Goal: Information Seeking & Learning: Learn about a topic

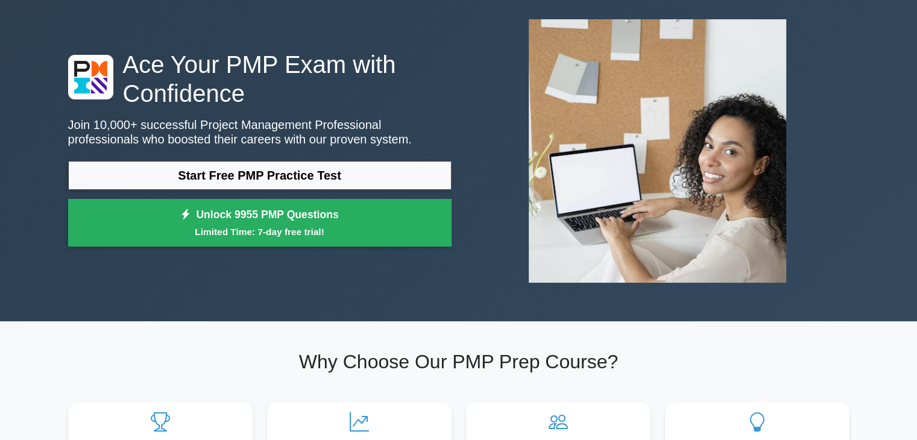
scroll to position [58, 0]
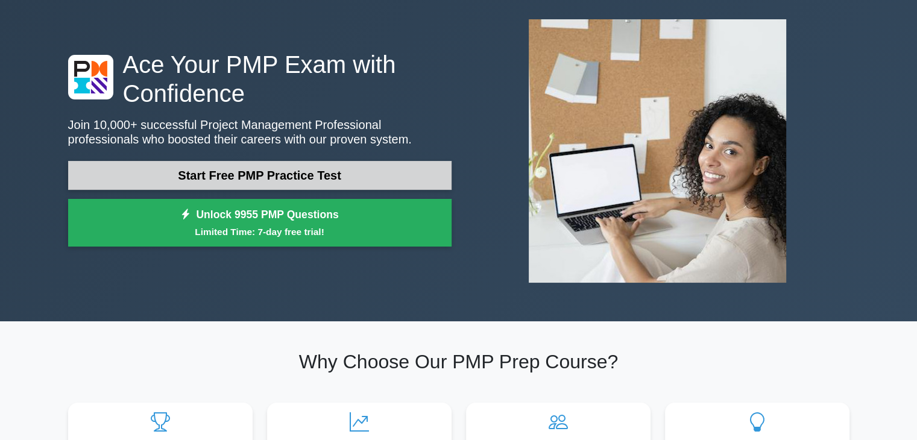
click at [284, 179] on link "Start Free PMP Practice Test" at bounding box center [259, 175] width 383 height 29
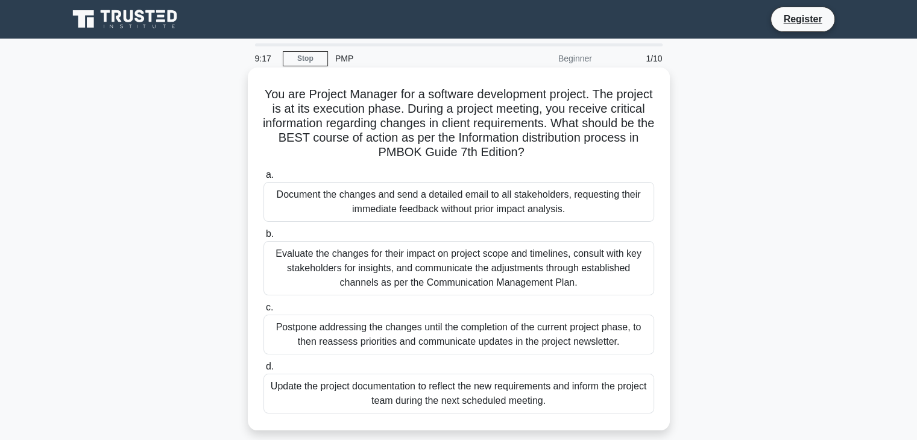
click at [410, 262] on div "Evaluate the changes for their impact on project scope and timelines, consult w…" at bounding box center [458, 268] width 391 height 54
click at [263, 238] on input "b. Evaluate the changes for their impact on project scope and timelines, consul…" at bounding box center [263, 234] width 0 height 8
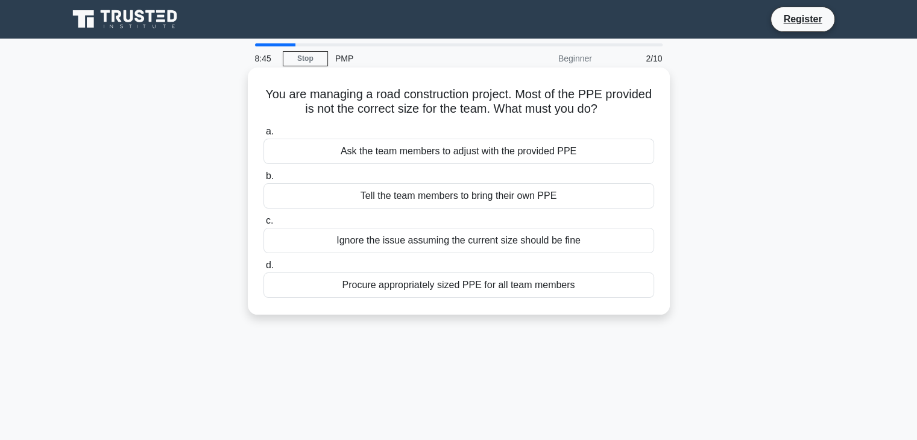
click at [452, 283] on div "Procure appropriately sized PPE for all team members" at bounding box center [458, 284] width 391 height 25
click at [263, 269] on input "d. Procure appropriately sized PPE for all team members" at bounding box center [263, 266] width 0 height 8
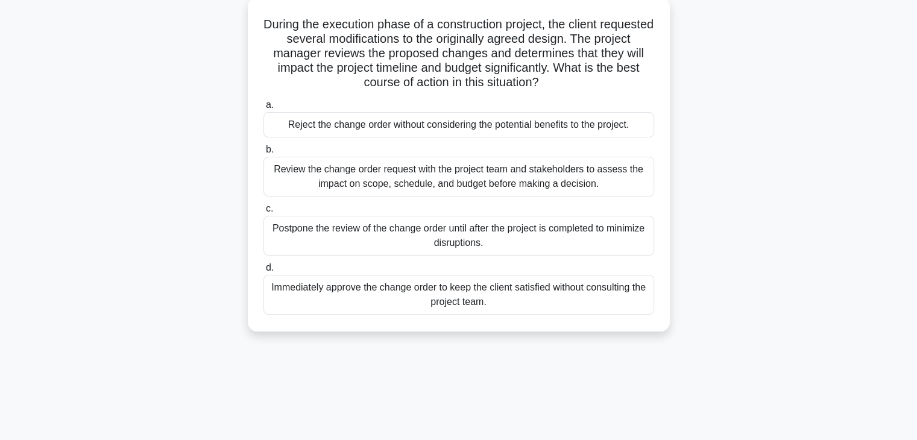
scroll to position [71, 0]
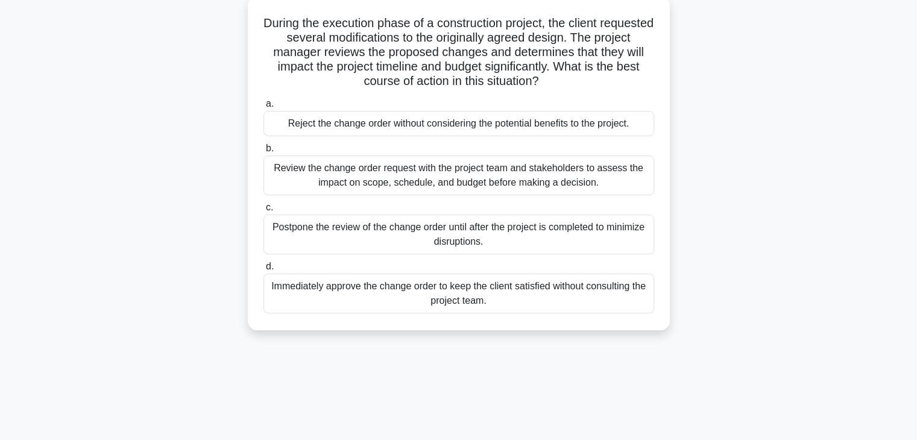
click at [513, 173] on div "Review the change order request with the project team and stakeholders to asses…" at bounding box center [458, 175] width 391 height 40
click at [263, 152] on input "b. Review the change order request with the project team and stakeholders to as…" at bounding box center [263, 149] width 0 height 8
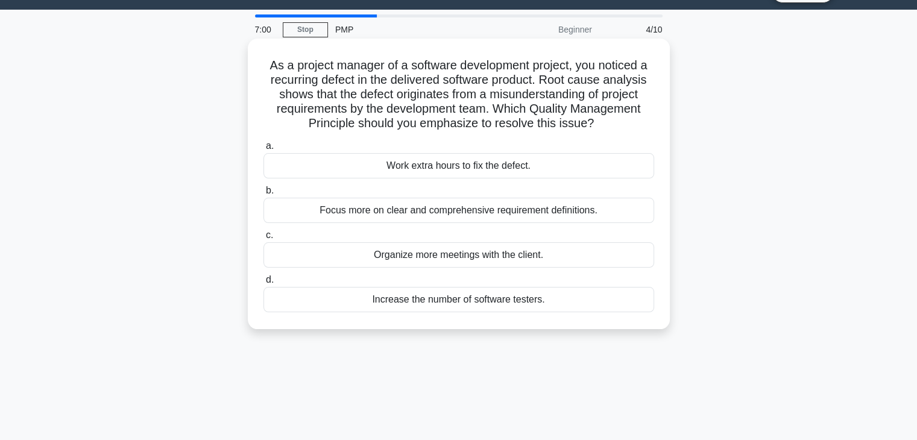
scroll to position [31, 0]
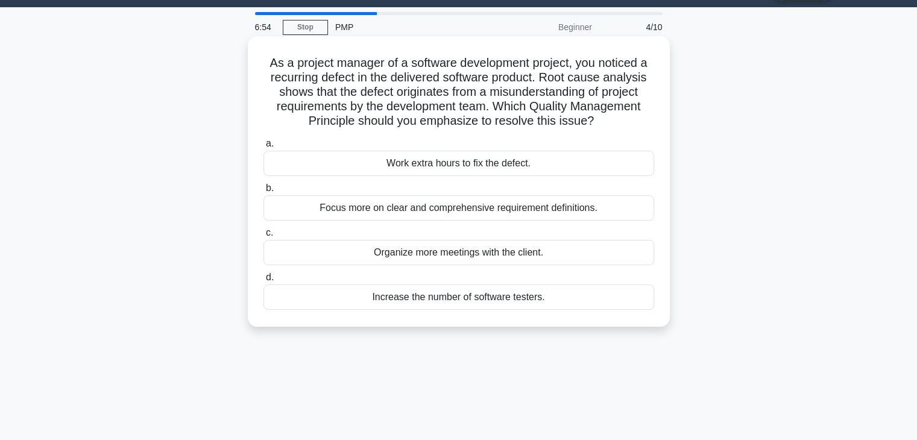
click at [431, 212] on div "Focus more on clear and comprehensive requirement definitions." at bounding box center [458, 207] width 391 height 25
click at [263, 192] on input "b. Focus more on clear and comprehensive requirement definitions." at bounding box center [263, 188] width 0 height 8
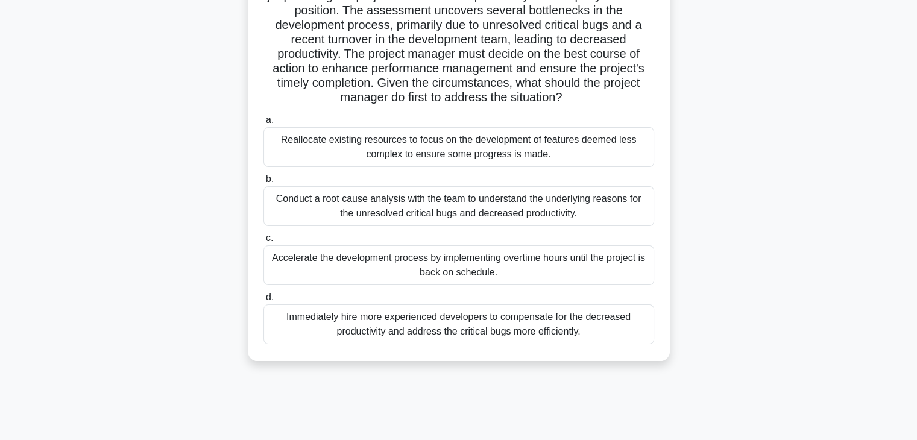
scroll to position [212, 0]
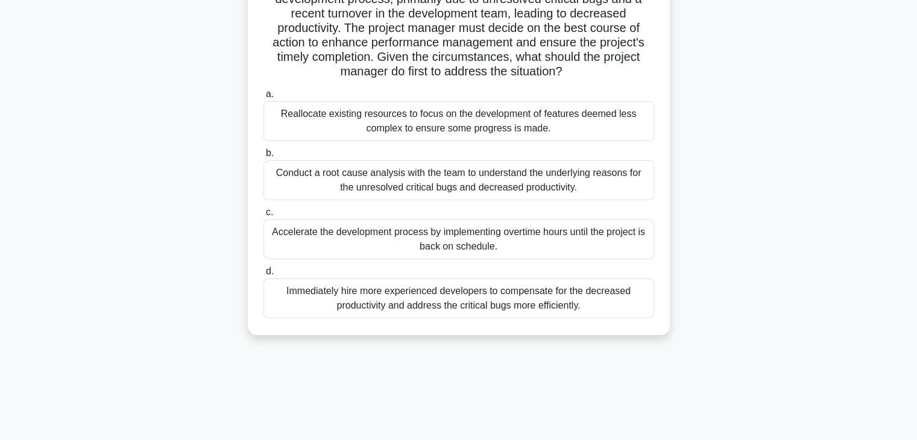
click at [490, 182] on div "Conduct a root cause analysis with the team to understand the underlying reason…" at bounding box center [458, 180] width 391 height 40
click at [263, 157] on input "b. Conduct a root cause analysis with the team to understand the underlying rea…" at bounding box center [263, 153] width 0 height 8
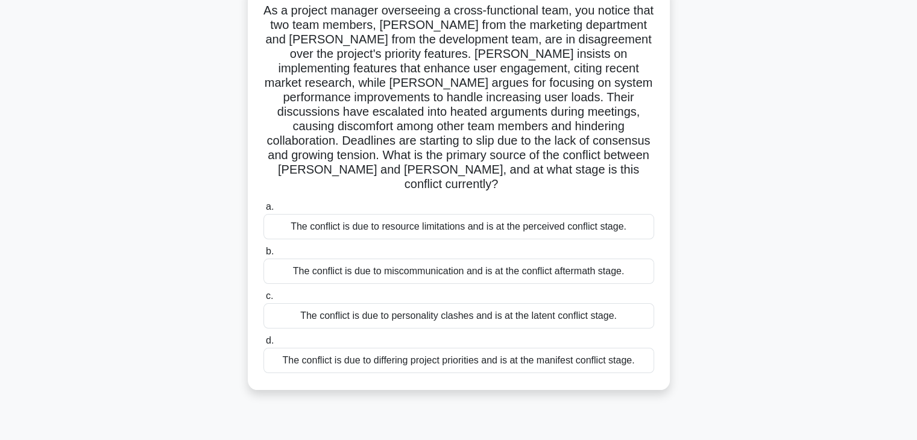
scroll to position [84, 0]
click at [465, 258] on div "The conflict is due to miscommunication and is at the conflict aftermath stage." at bounding box center [458, 270] width 391 height 25
click at [263, 255] on input "b. The conflict is due to miscommunication and is at the conflict aftermath sta…" at bounding box center [263, 251] width 0 height 8
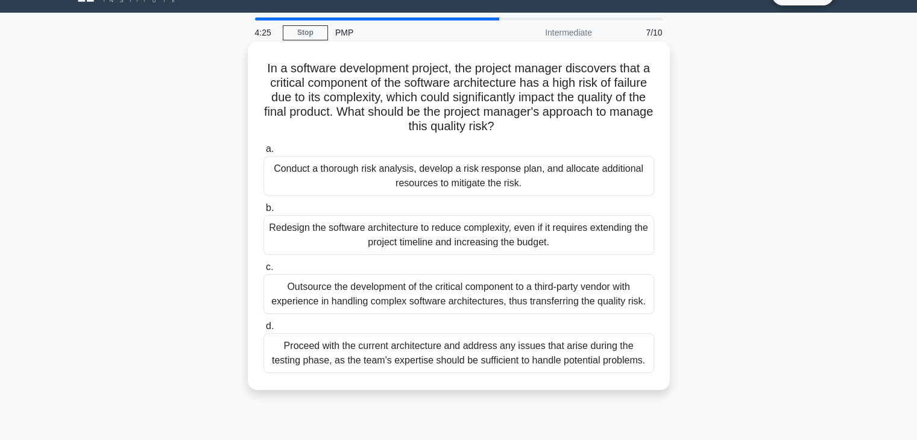
scroll to position [27, 0]
click at [350, 184] on div "Conduct a thorough risk analysis, develop a risk response plan, and allocate ad…" at bounding box center [458, 175] width 391 height 40
click at [263, 152] on input "a. Conduct a thorough risk analysis, develop a risk response plan, and allocate…" at bounding box center [263, 149] width 0 height 8
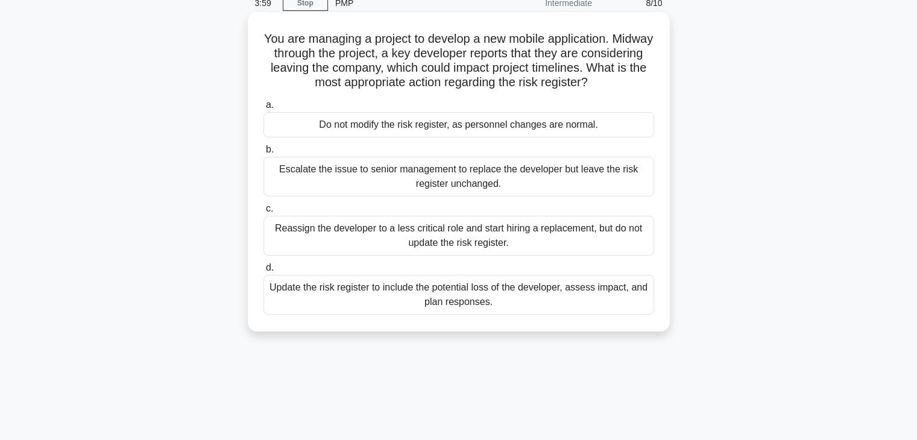
scroll to position [59, 0]
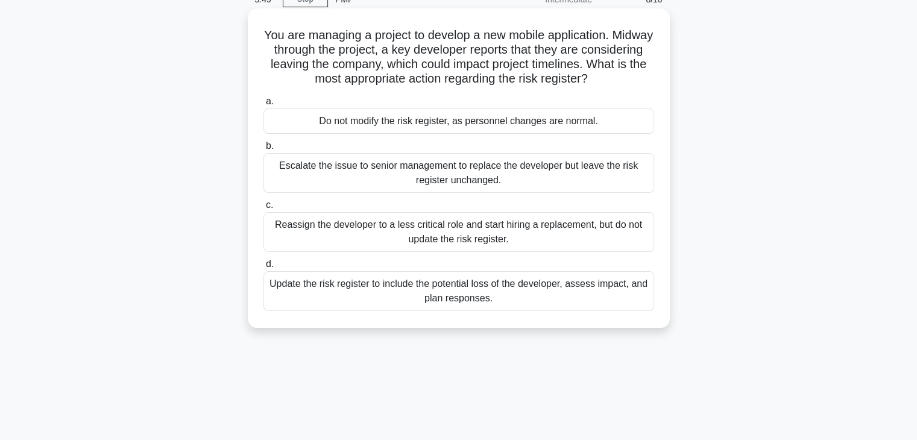
click at [526, 287] on div "Update the risk register to include the potential loss of the developer, assess…" at bounding box center [458, 291] width 391 height 40
click at [263, 268] on input "d. Update the risk register to include the potential loss of the developer, ass…" at bounding box center [263, 264] width 0 height 8
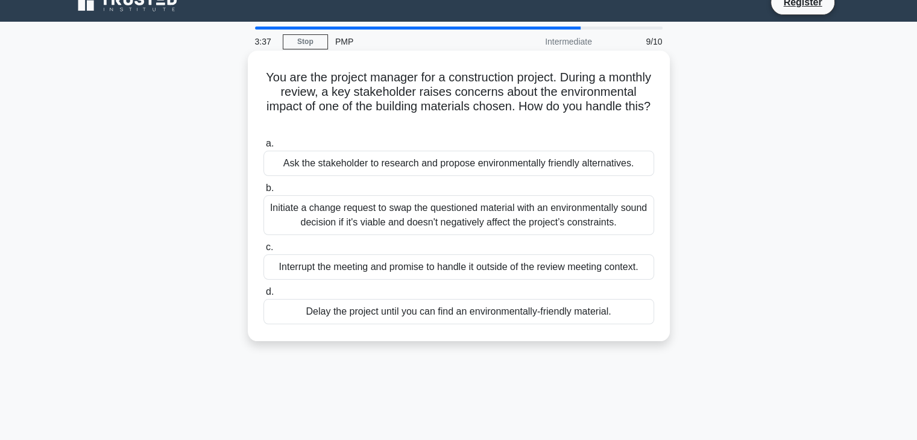
scroll to position [17, 0]
click at [415, 221] on div "Initiate a change request to swap the questioned material with an environmental…" at bounding box center [458, 215] width 391 height 40
click at [263, 192] on input "b. Initiate a change request to swap the questioned material with an environmen…" at bounding box center [263, 188] width 0 height 8
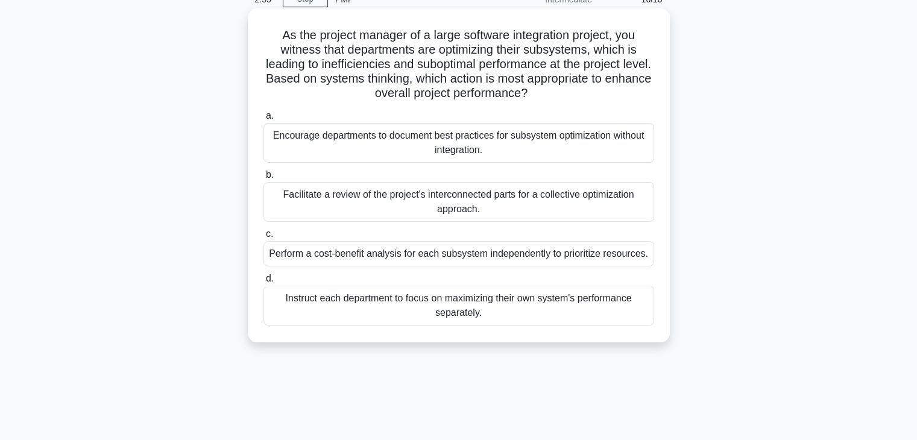
scroll to position [60, 0]
click at [452, 257] on div "Perform a cost-benefit analysis for each subsystem independently to prioritize …" at bounding box center [458, 252] width 391 height 25
click at [263, 237] on input "c. Perform a cost-benefit analysis for each subsystem independently to prioriti…" at bounding box center [263, 233] width 0 height 8
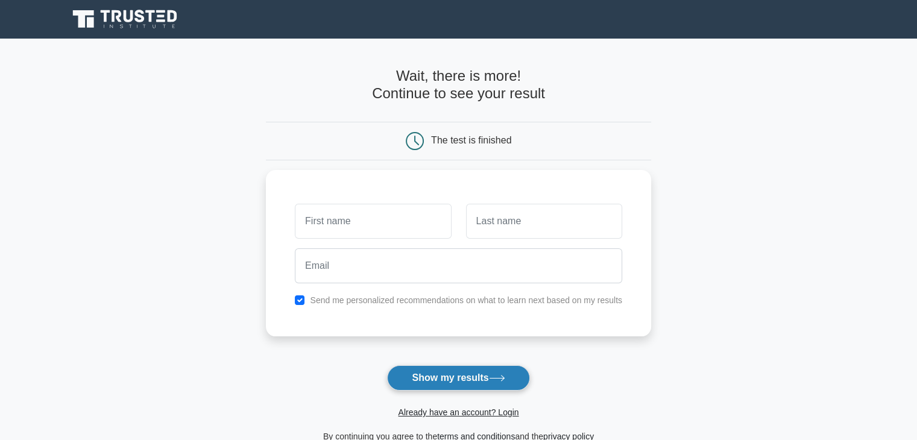
click at [487, 372] on button "Show my results" at bounding box center [458, 377] width 142 height 25
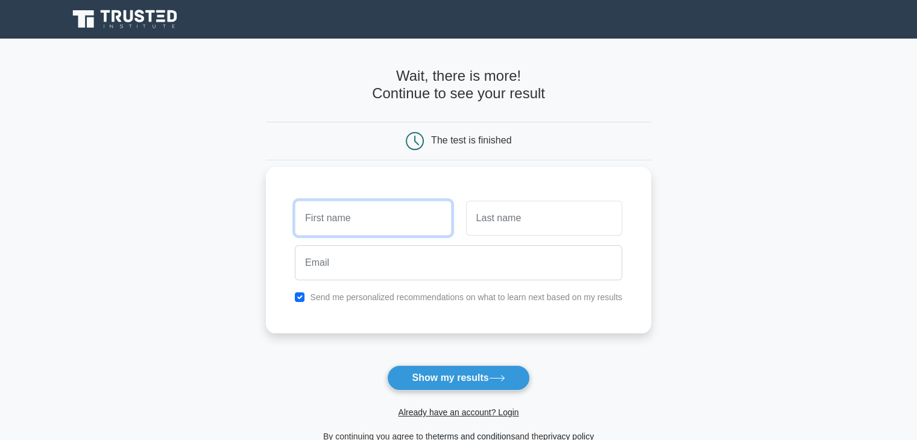
click at [357, 216] on input "text" at bounding box center [373, 218] width 156 height 35
type input "[PERSON_NAME]"
click at [468, 216] on input "text" at bounding box center [544, 218] width 156 height 35
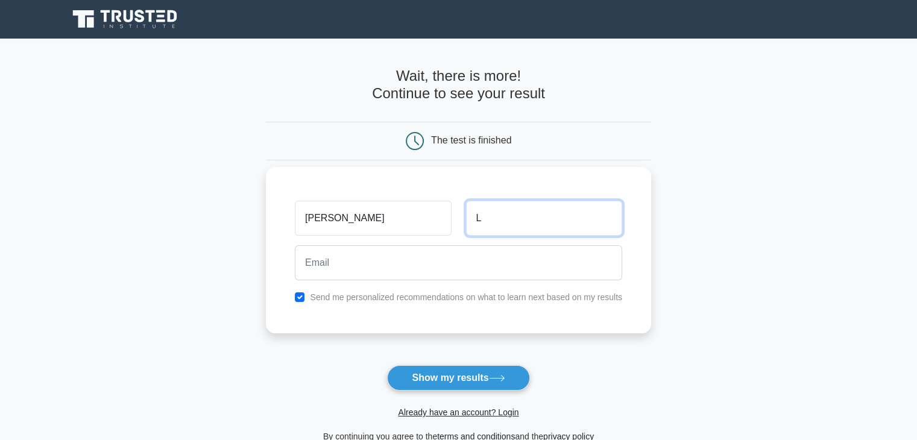
type input "L"
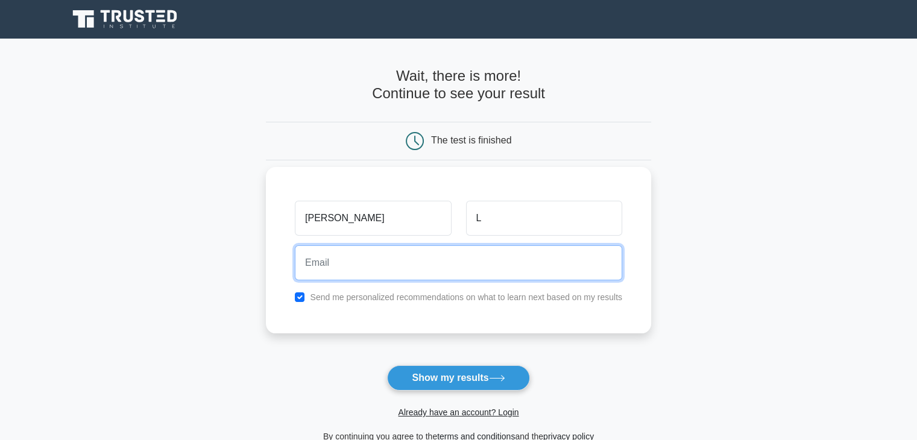
click at [383, 261] on input "email" at bounding box center [458, 262] width 327 height 35
type input "annesravya@gmail.com"
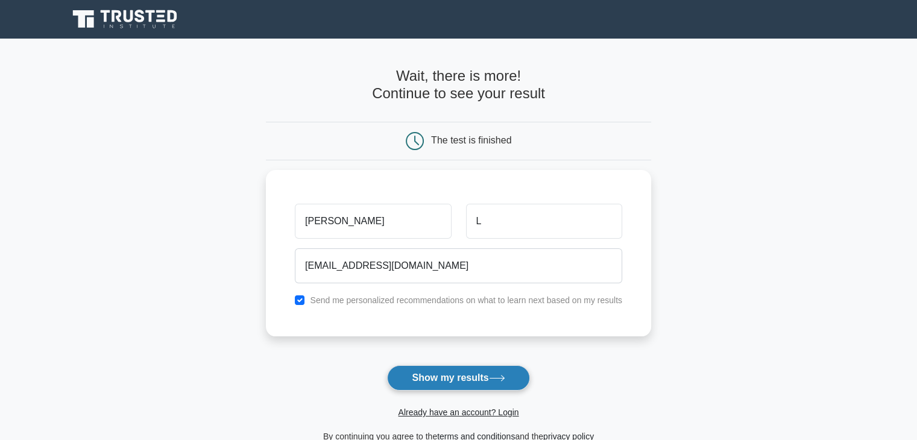
click at [457, 372] on button "Show my results" at bounding box center [458, 377] width 142 height 25
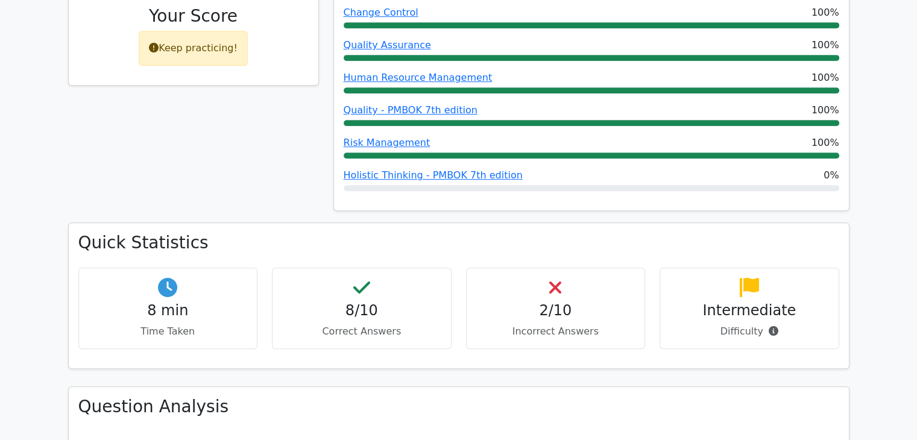
scroll to position [650, 0]
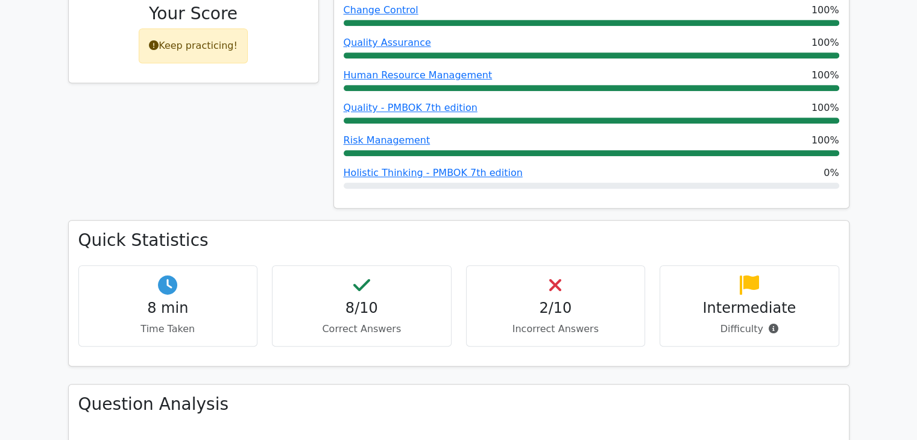
click at [554, 300] on h4 "2/10" at bounding box center [555, 308] width 159 height 17
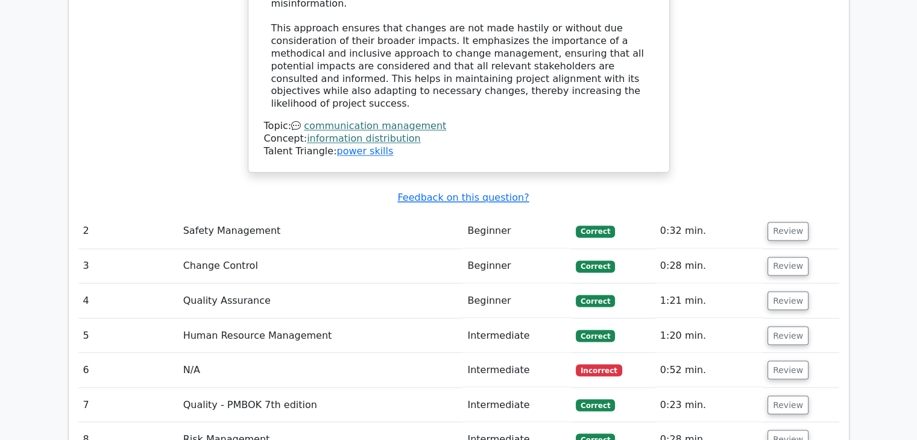
scroll to position [2008, 0]
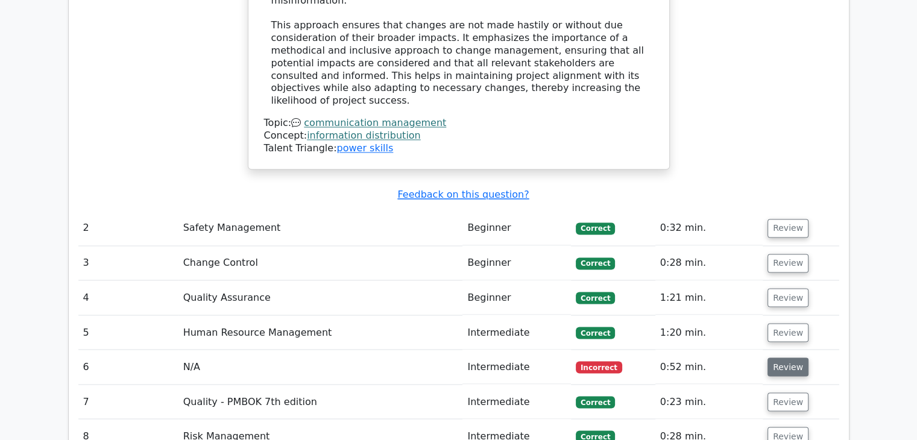
click at [778, 357] on button "Review" at bounding box center [787, 366] width 41 height 19
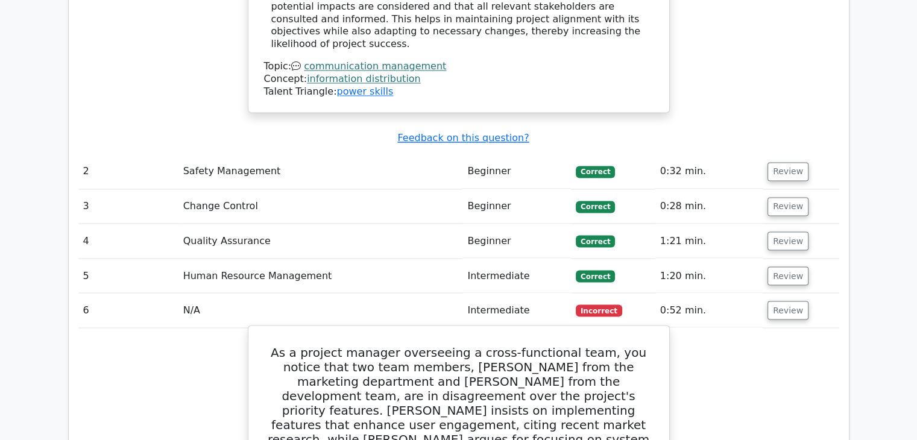
scroll to position [2064, 0]
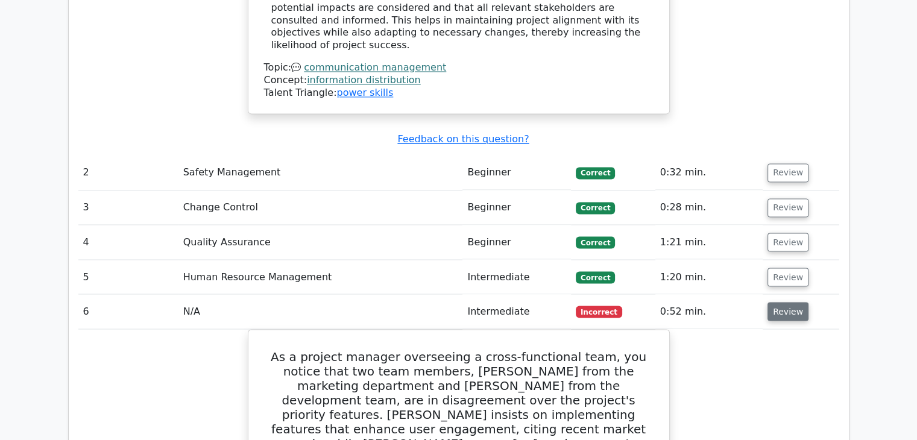
click at [781, 302] on button "Review" at bounding box center [787, 311] width 41 height 19
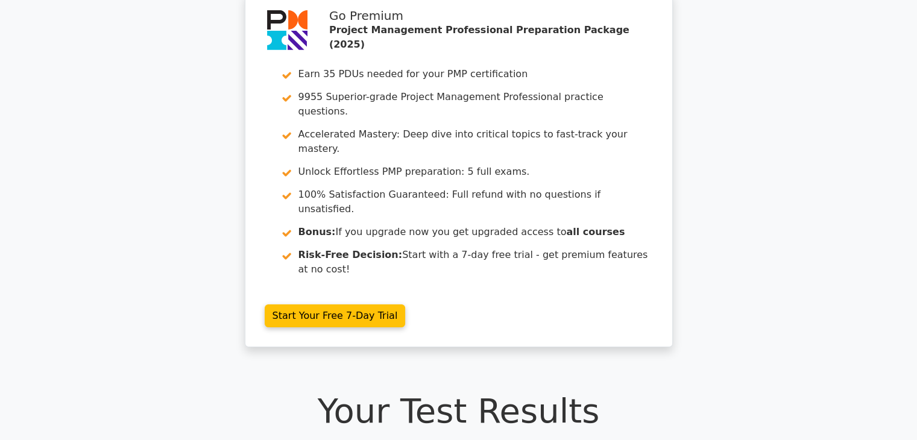
scroll to position [0, 0]
